Goal: Ask a question: Seek information or help from site administrators or community

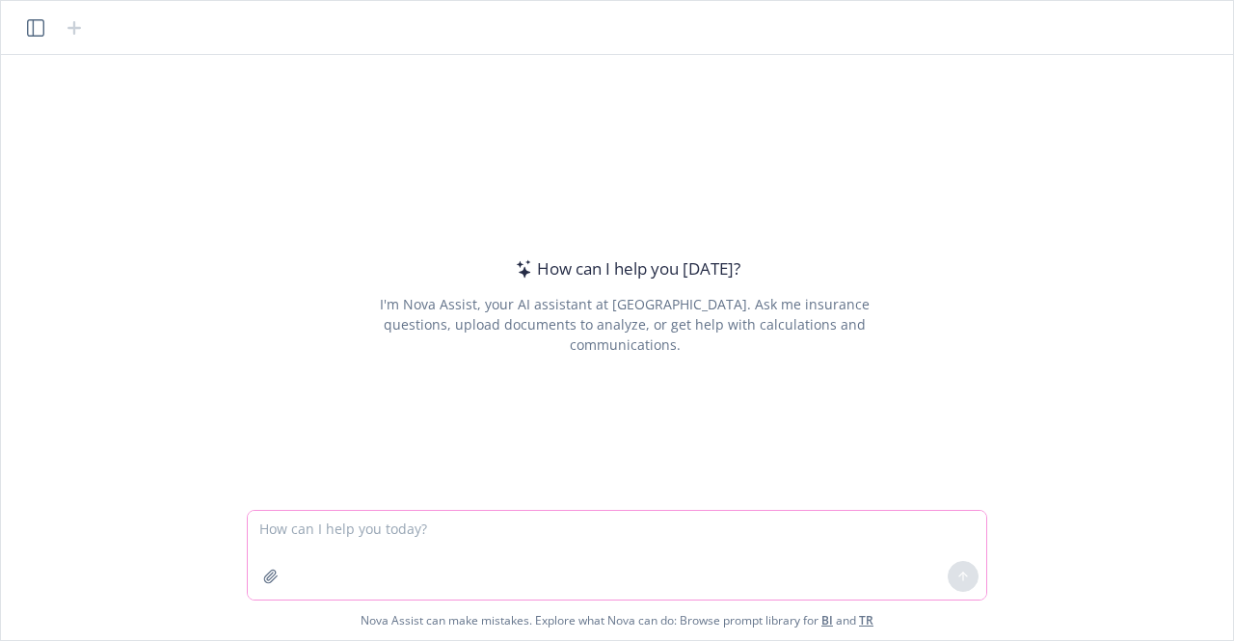
click at [370, 531] on textarea at bounding box center [617, 555] width 738 height 89
type textarea "what insurance policies does Factory purchase"
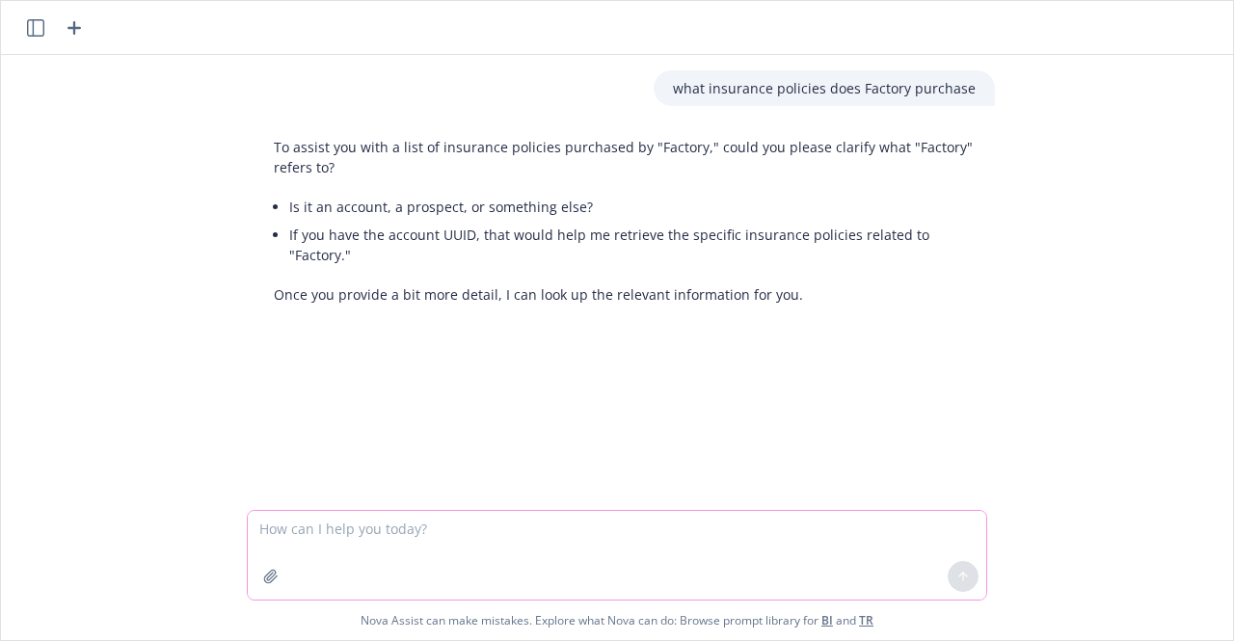
click at [362, 525] on textarea at bounding box center [617, 555] width 738 height 89
type textarea "a newfront account called The San Francisco Factory"
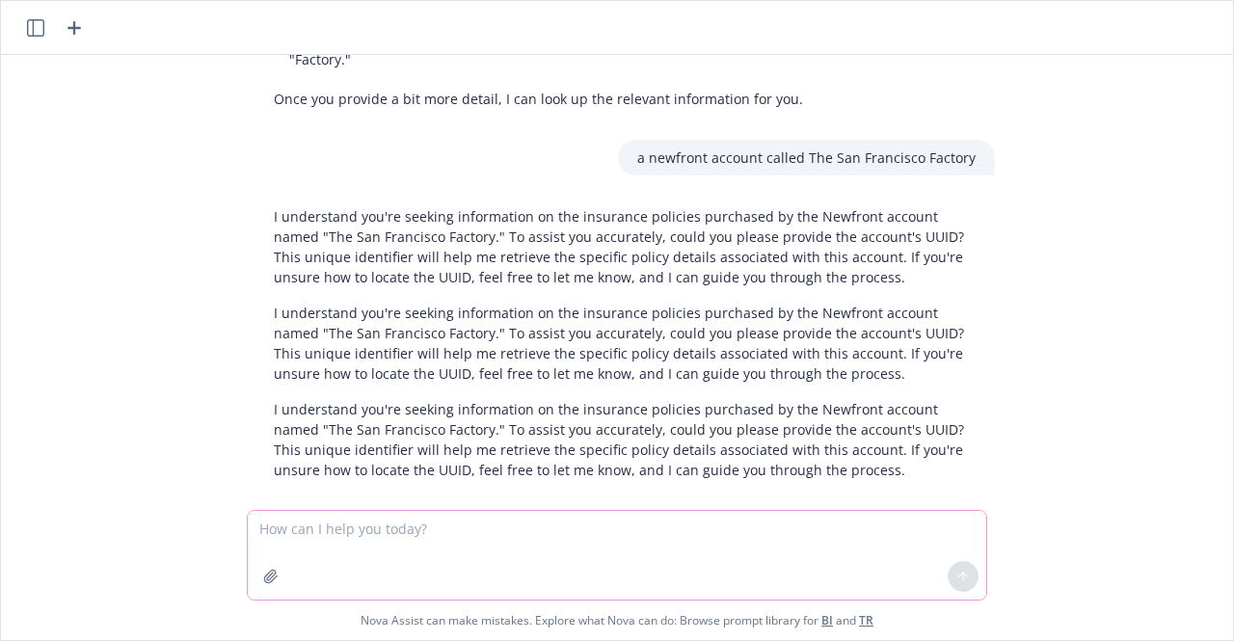
scroll to position [199, 0]
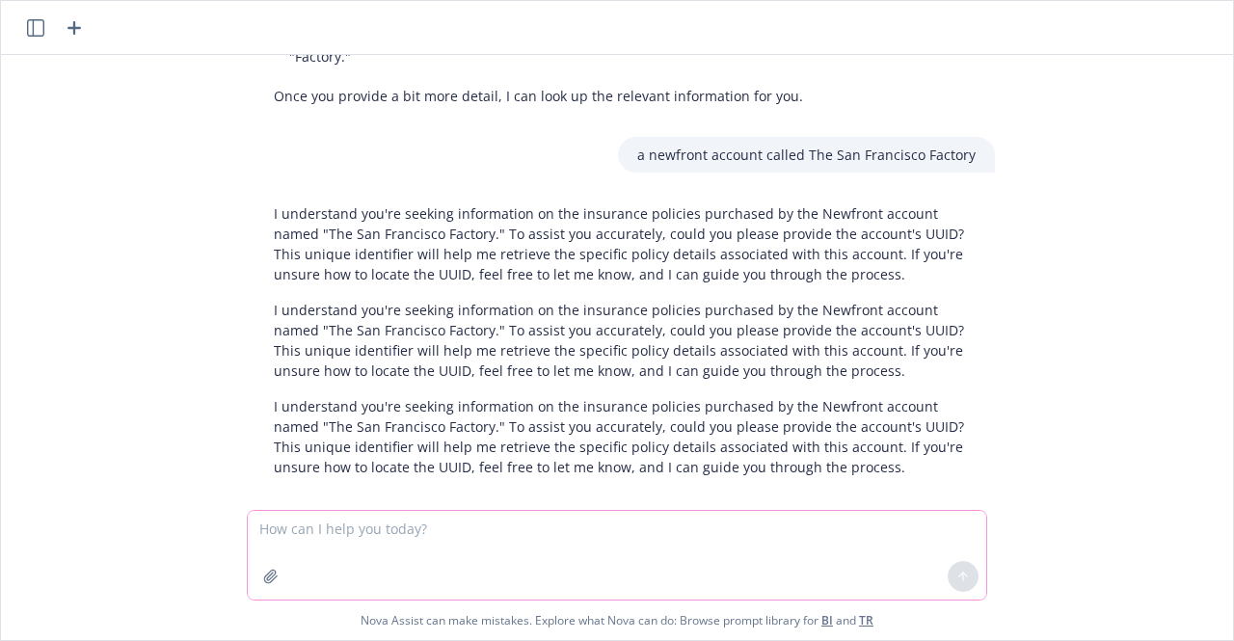
click at [374, 530] on textarea at bounding box center [617, 555] width 738 height 89
type textarea "Can you please let me know what insurance policies does stockx purchase"
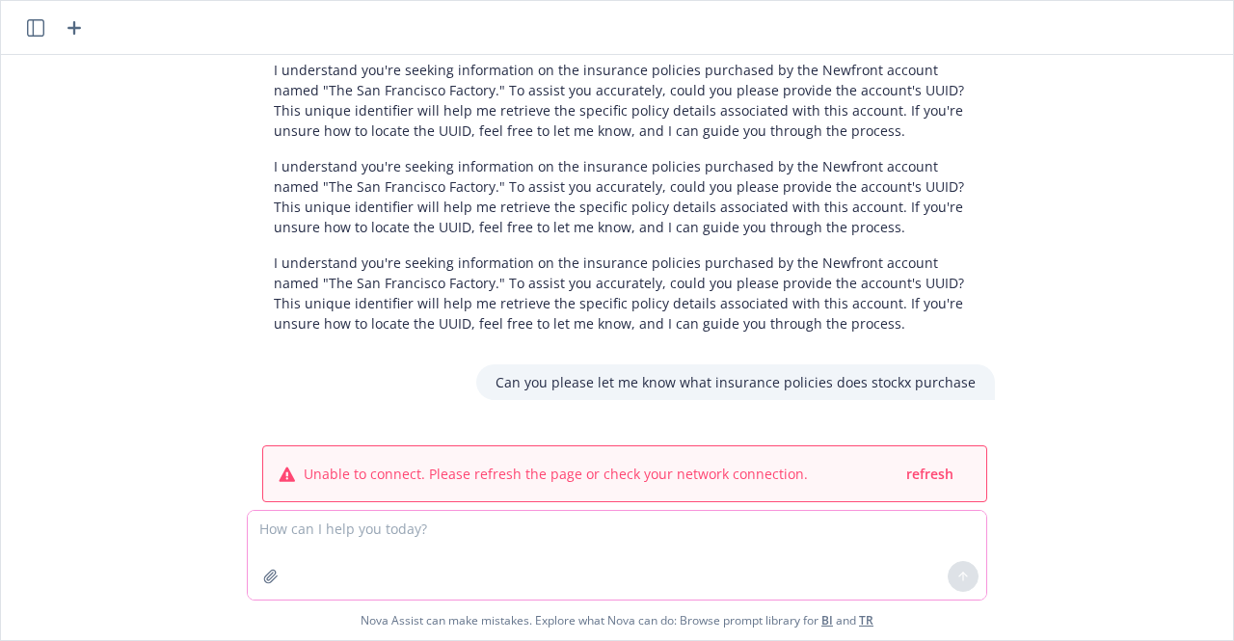
scroll to position [359, 0]
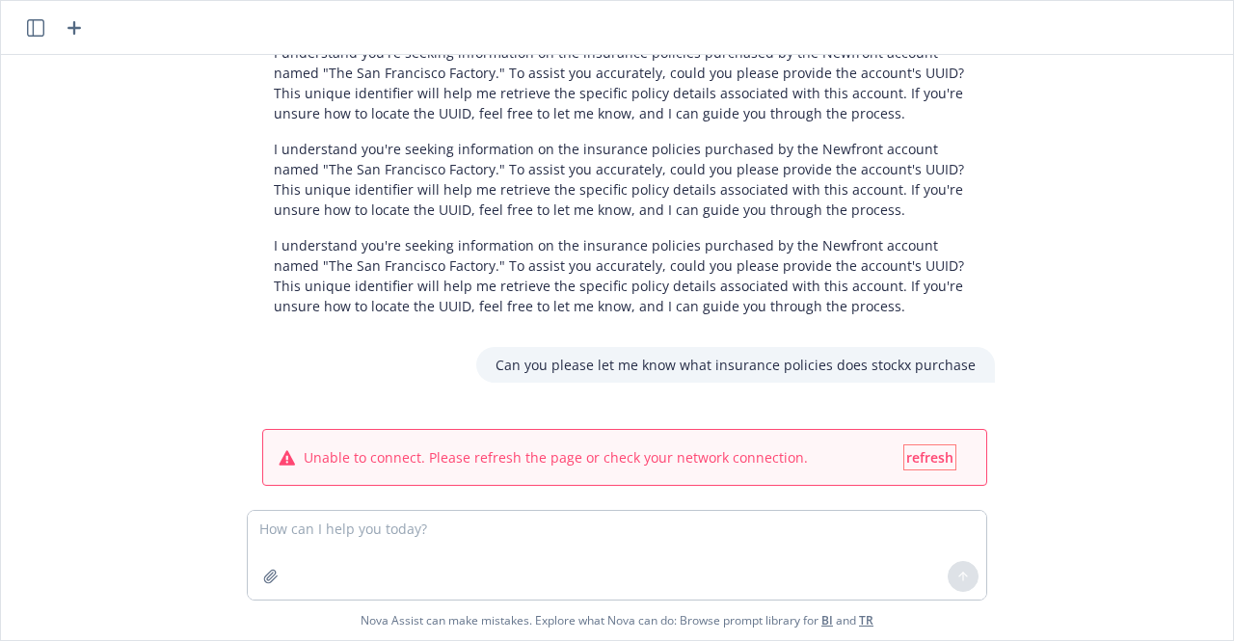
click at [914, 448] on span "refresh" at bounding box center [929, 457] width 47 height 18
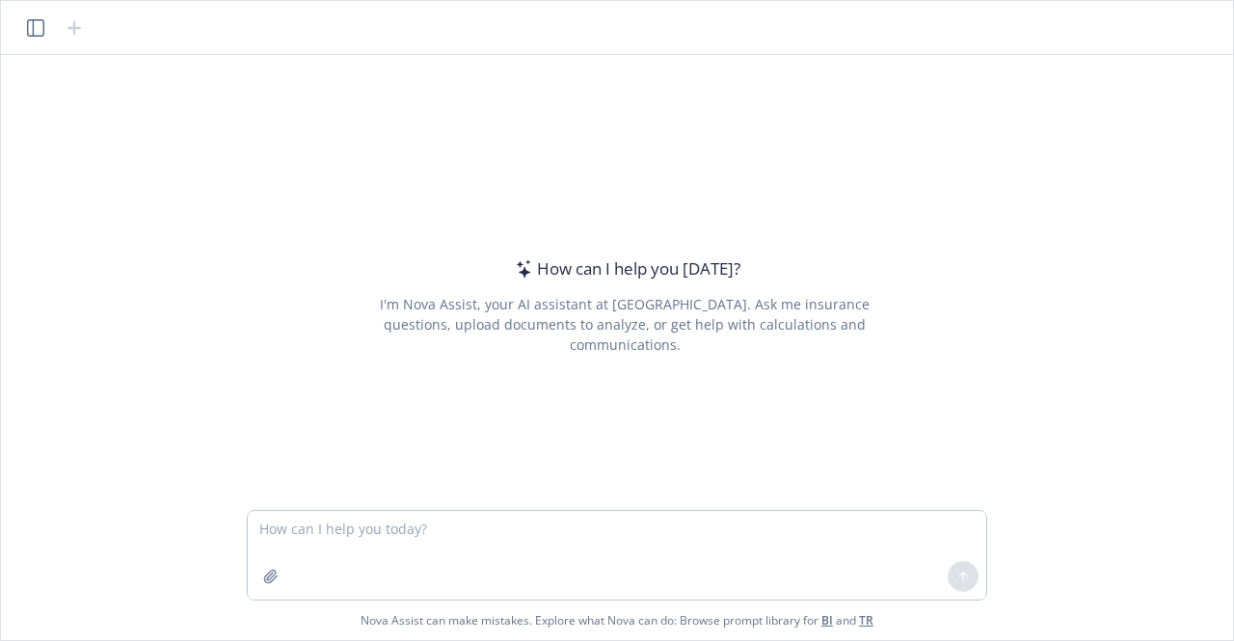
click at [419, 535] on textarea at bounding box center [617, 555] width 738 height 89
type textarea "What lines of insurance does Stockx buy"
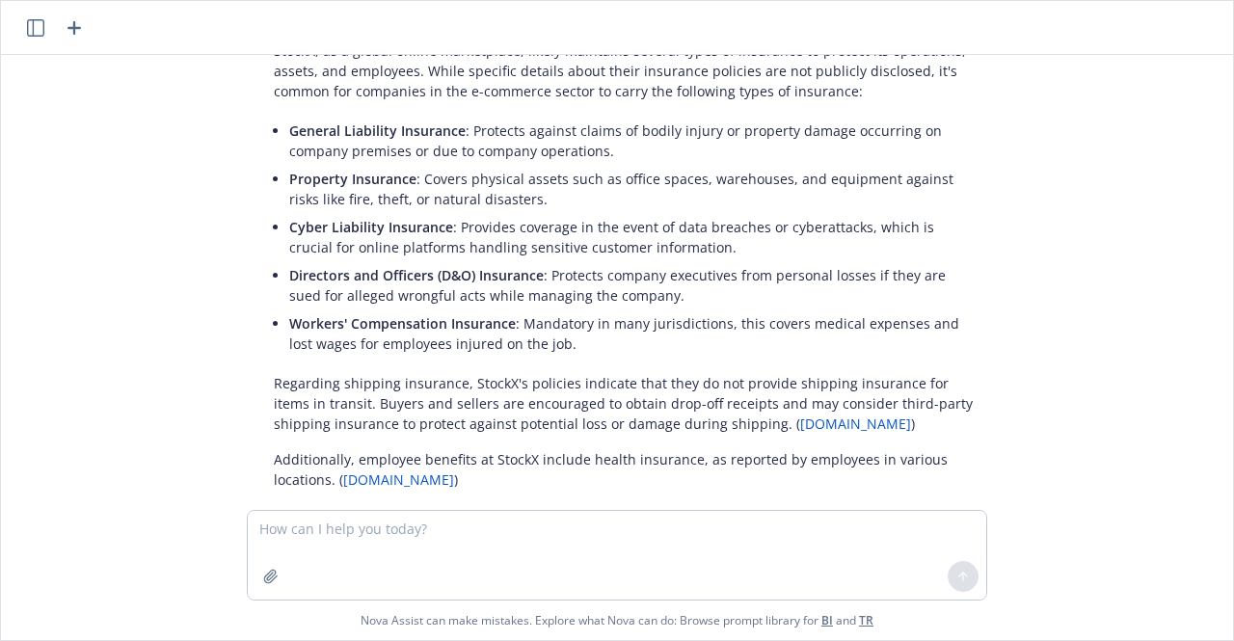
scroll to position [185, 0]
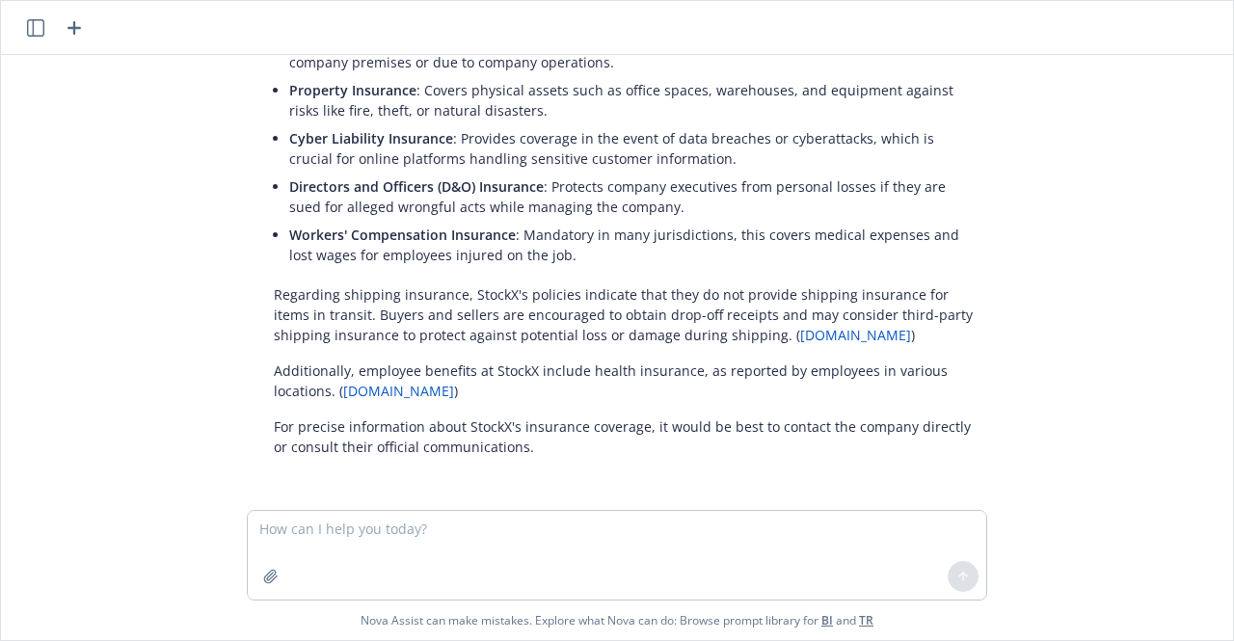
click at [364, 534] on textarea at bounding box center [617, 555] width 738 height 89
